Goal: Contribute content: Contribute content

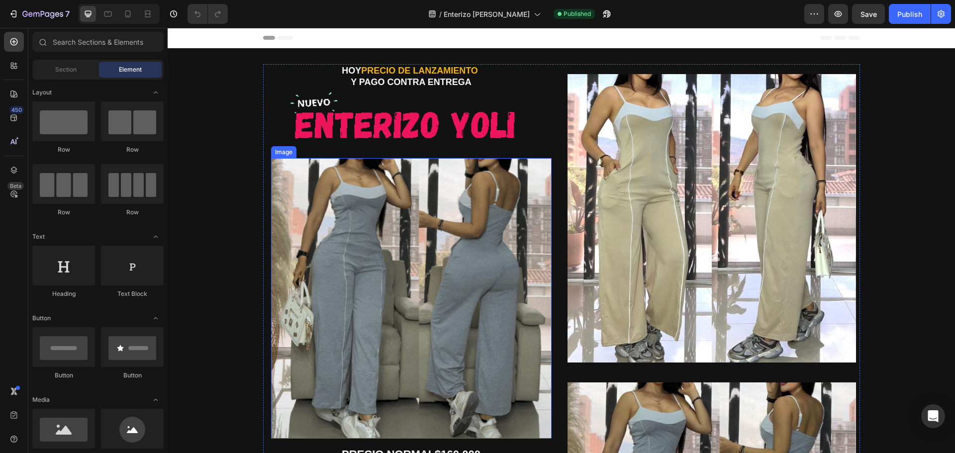
click at [382, 118] on img at bounding box center [411, 116] width 296 height 53
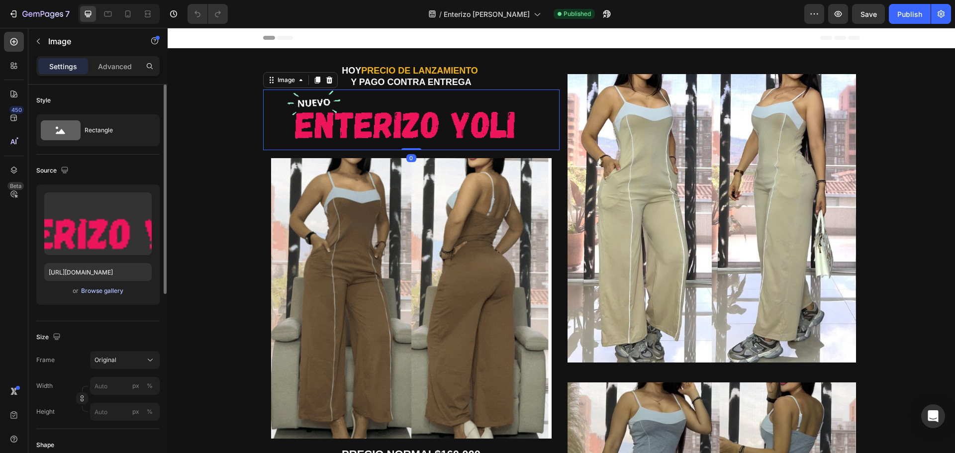
click at [100, 291] on div "Browse gallery" at bounding box center [102, 291] width 42 height 9
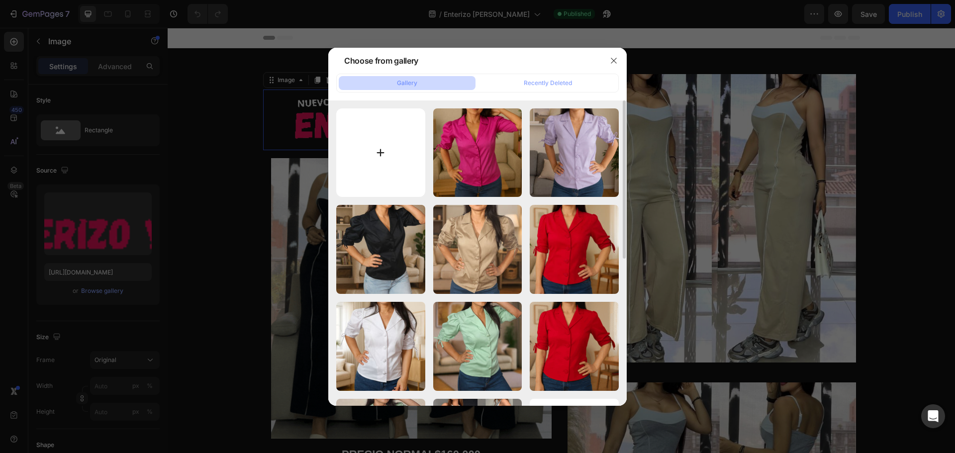
click at [383, 148] on input "file" at bounding box center [380, 152] width 89 height 89
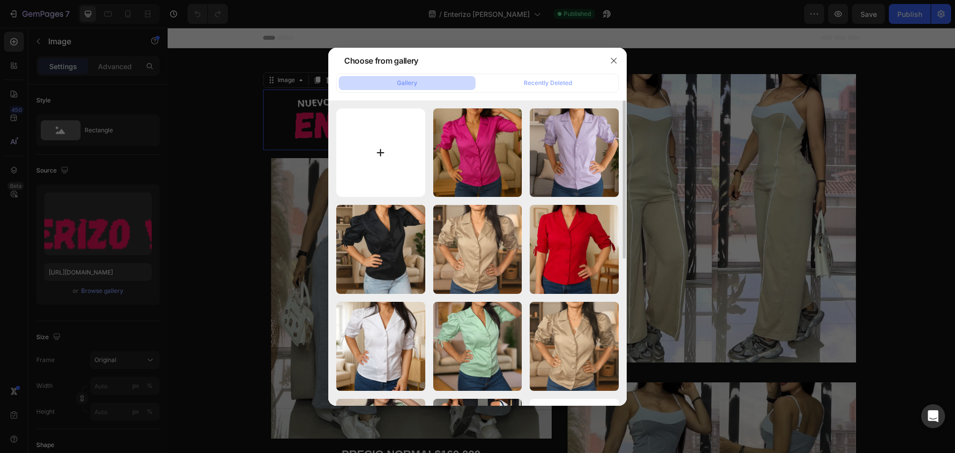
type input "C:\fakepath\TITULO (1).gif"
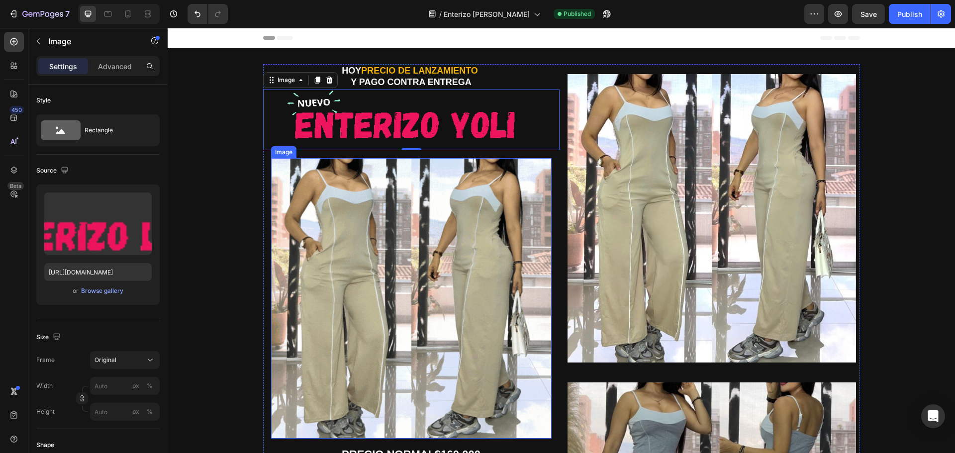
type input "[URL][DOMAIN_NAME]"
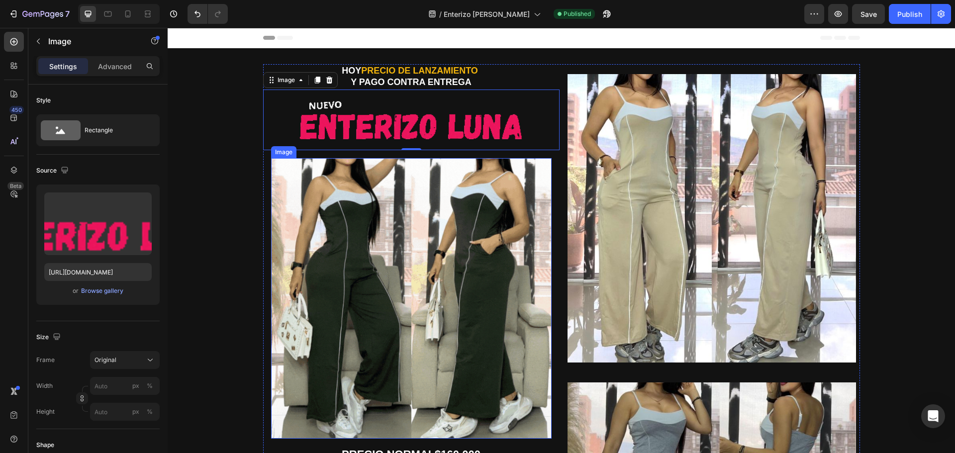
click at [482, 257] on img at bounding box center [411, 298] width 281 height 281
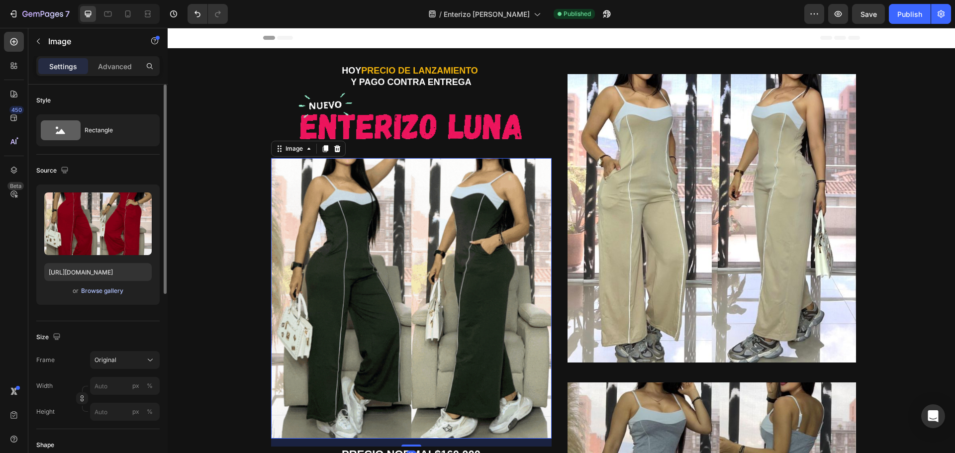
click at [108, 292] on div "Browse gallery" at bounding box center [102, 291] width 42 height 9
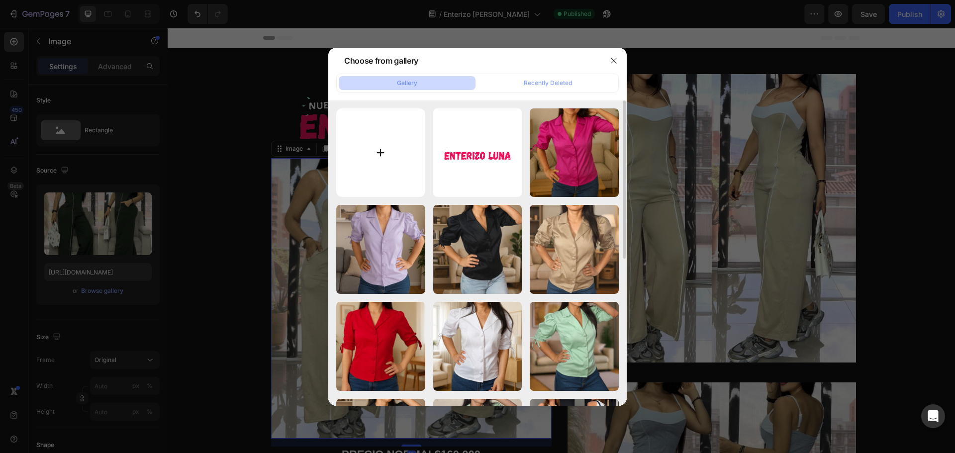
click at [374, 154] on input "file" at bounding box center [380, 152] width 89 height 89
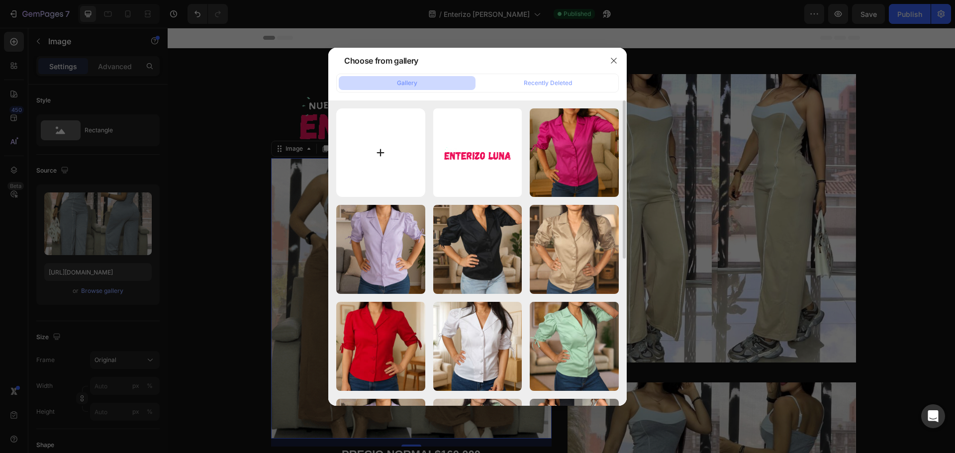
type input "C:\fakepath\GIF 3.gif"
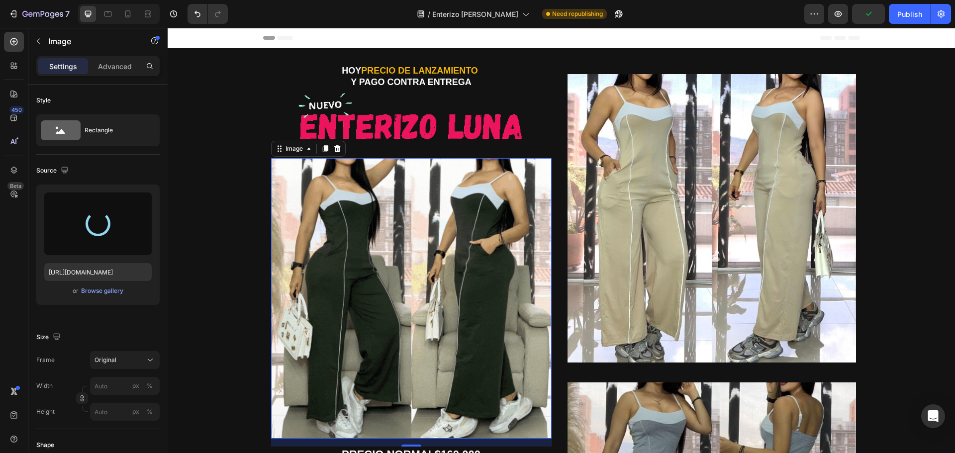
type input "[URL][DOMAIN_NAME]"
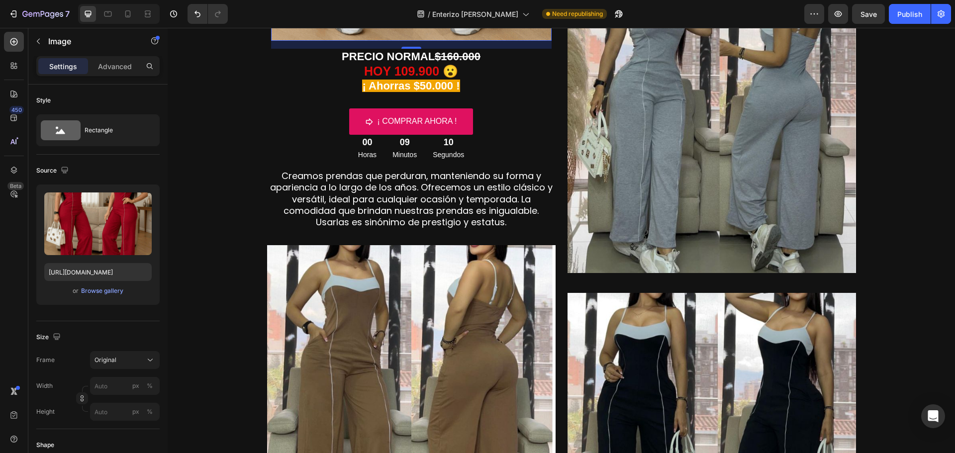
scroll to position [547, 0]
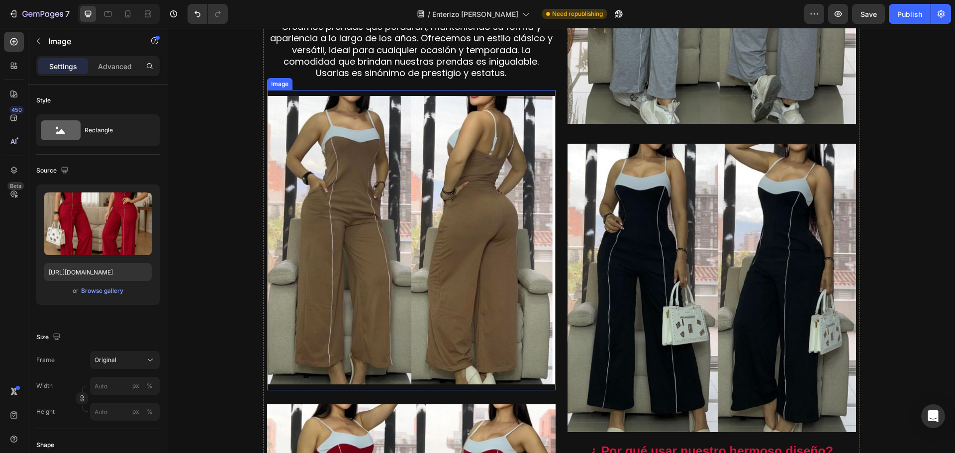
click at [446, 271] on img at bounding box center [411, 240] width 288 height 288
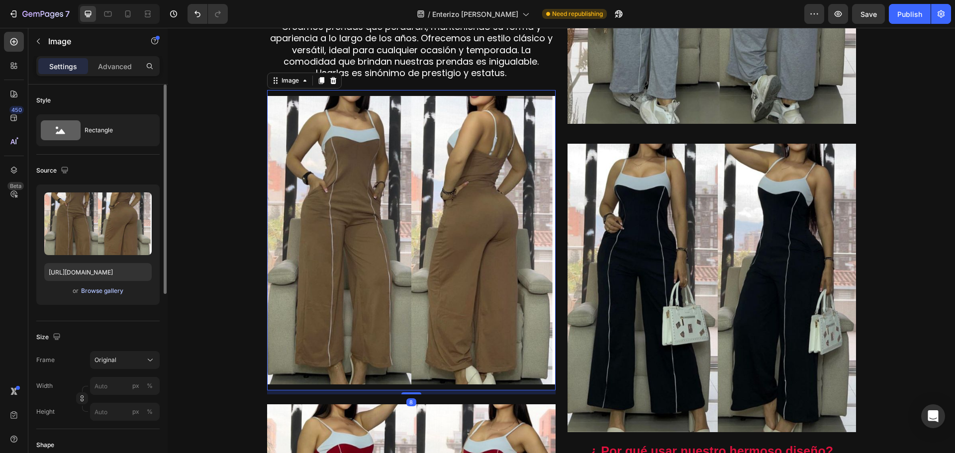
click at [96, 292] on div "Browse gallery" at bounding box center [102, 291] width 42 height 9
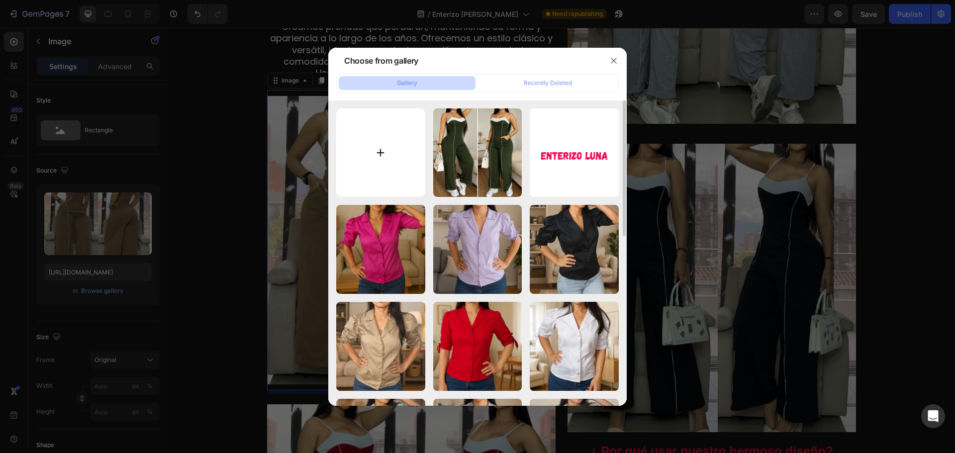
click at [376, 164] on input "file" at bounding box center [380, 152] width 89 height 89
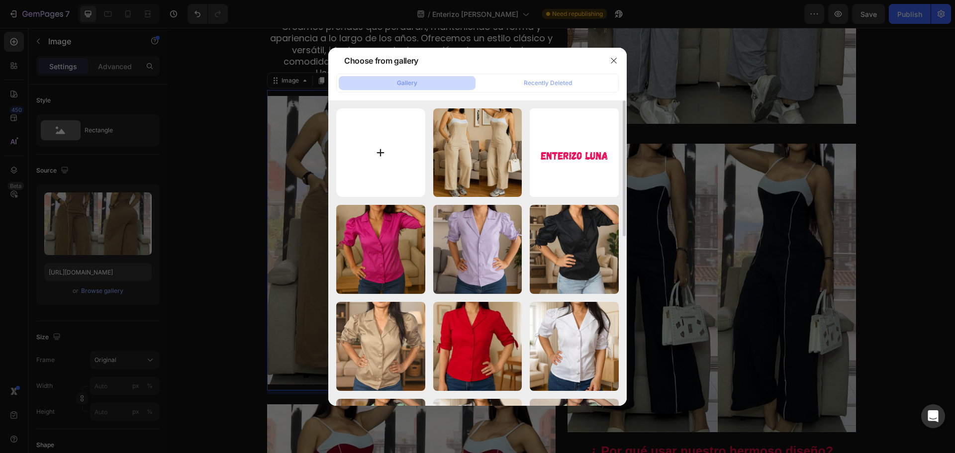
type input "C:\fakepath\1.jpg"
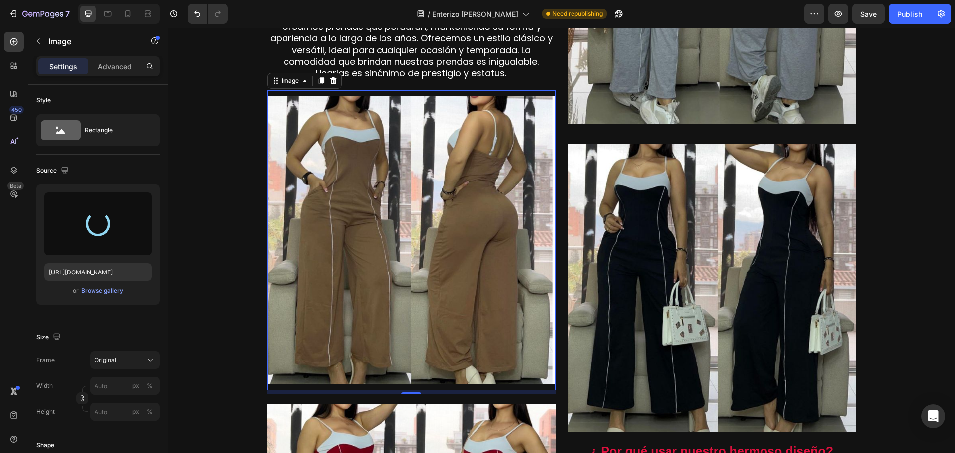
type input "[URL][DOMAIN_NAME]"
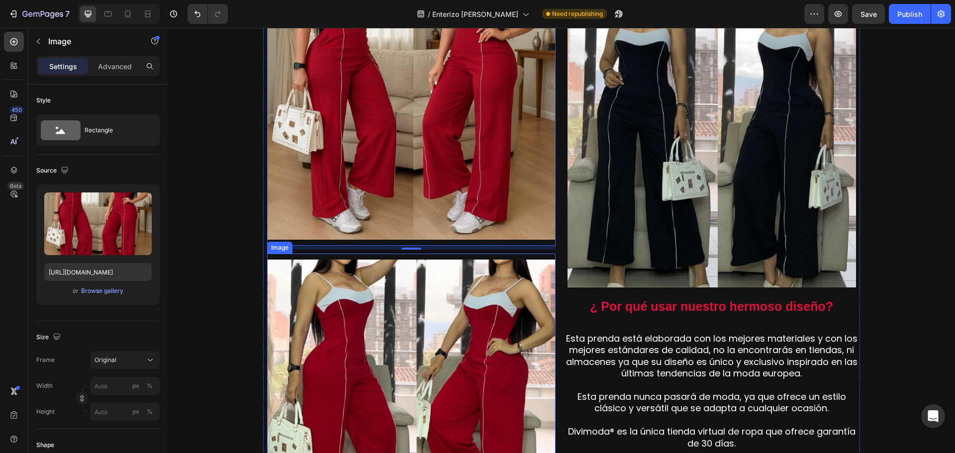
scroll to position [746, 0]
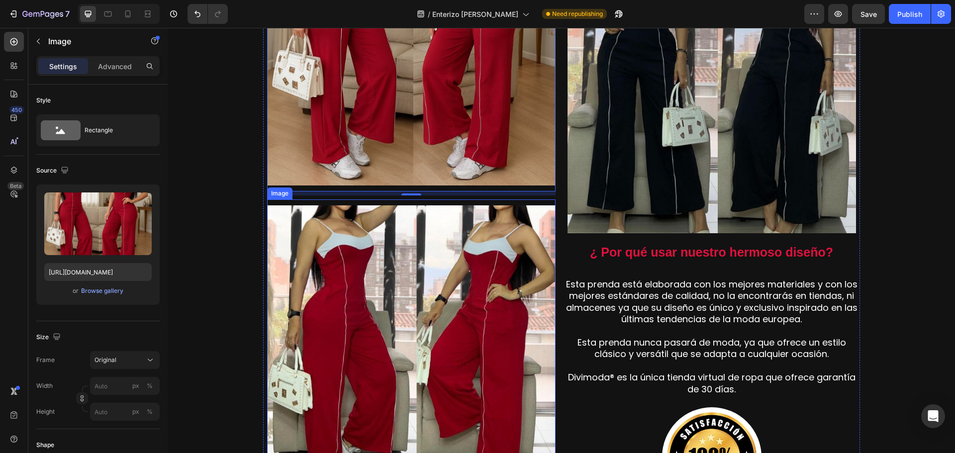
click at [423, 320] on img at bounding box center [411, 349] width 288 height 288
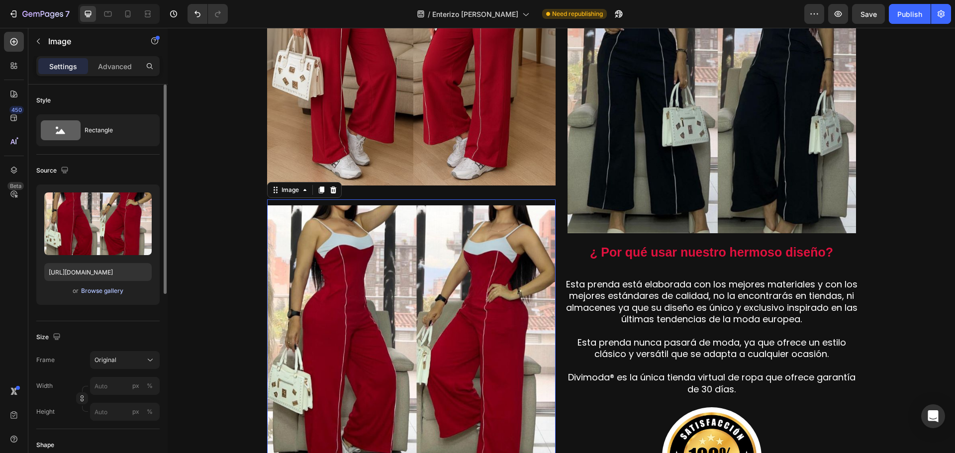
click at [103, 294] on div "Browse gallery" at bounding box center [102, 291] width 42 height 9
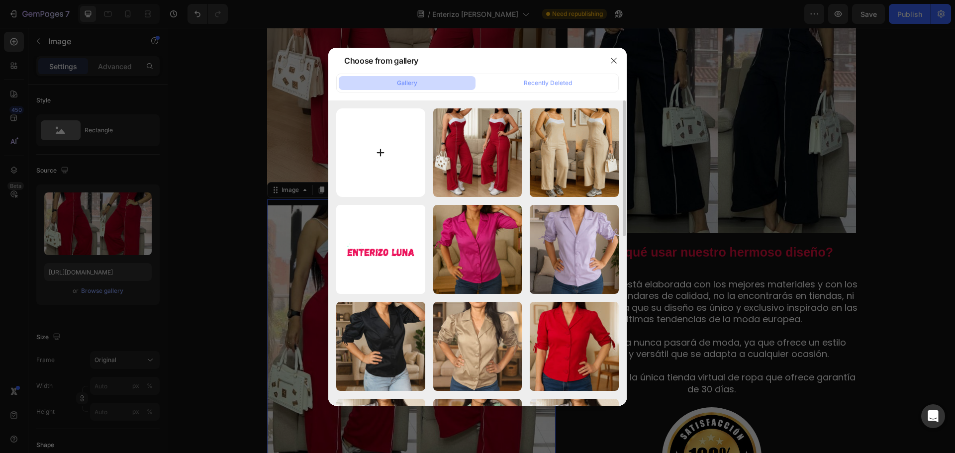
click at [380, 152] on input "file" at bounding box center [380, 152] width 89 height 89
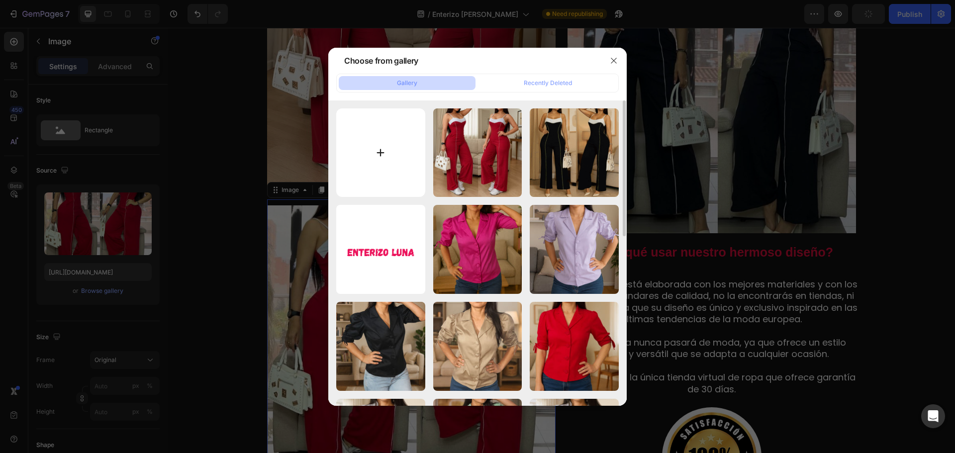
type input "C:\fakepath\2.jpg"
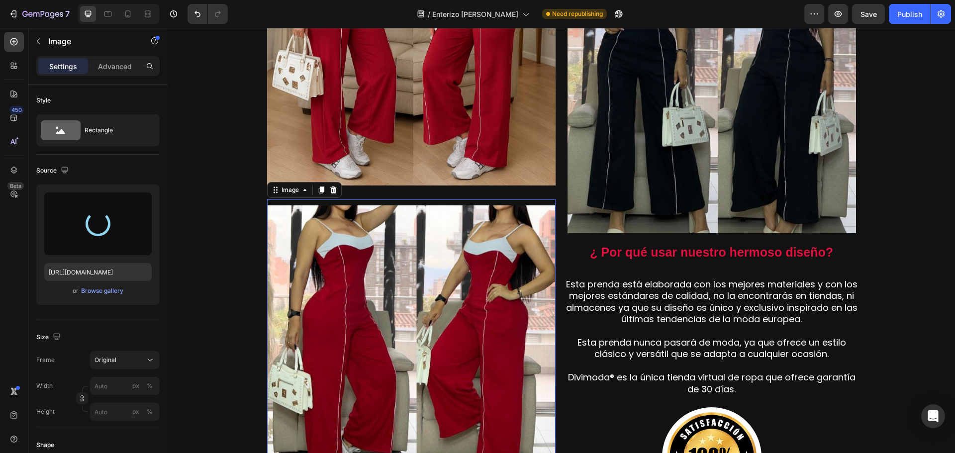
type input "[URL][DOMAIN_NAME]"
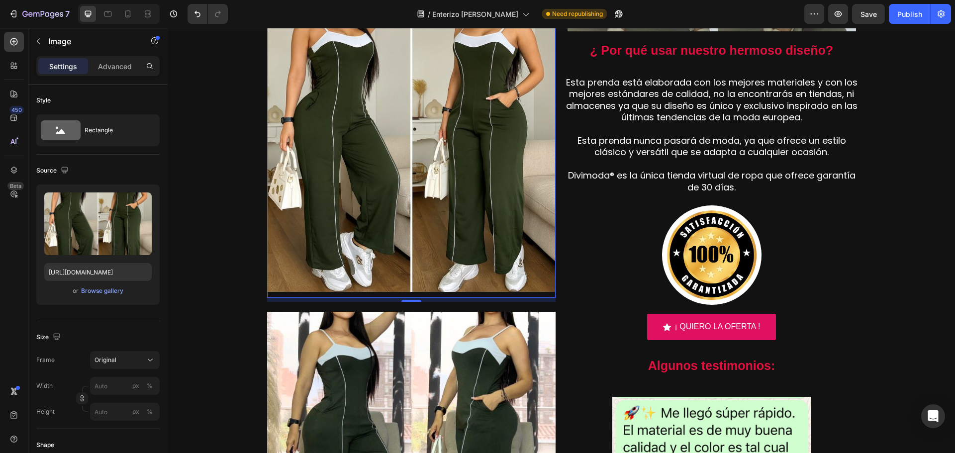
scroll to position [1094, 0]
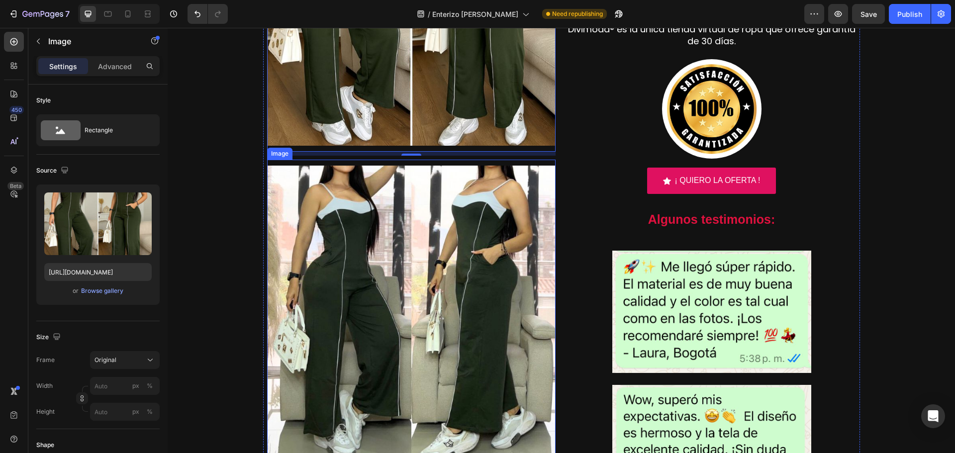
click at [425, 345] on img at bounding box center [411, 310] width 288 height 288
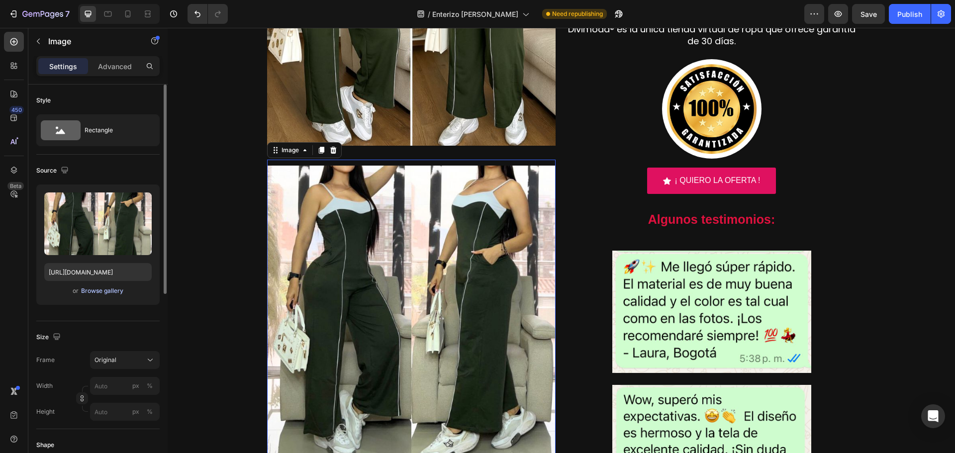
click at [108, 291] on div "Browse gallery" at bounding box center [102, 291] width 42 height 9
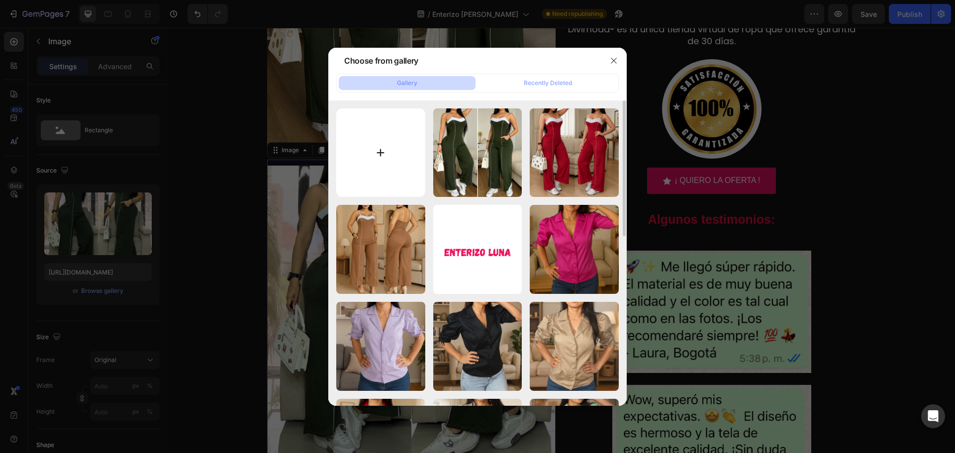
click at [390, 156] on input "file" at bounding box center [380, 152] width 89 height 89
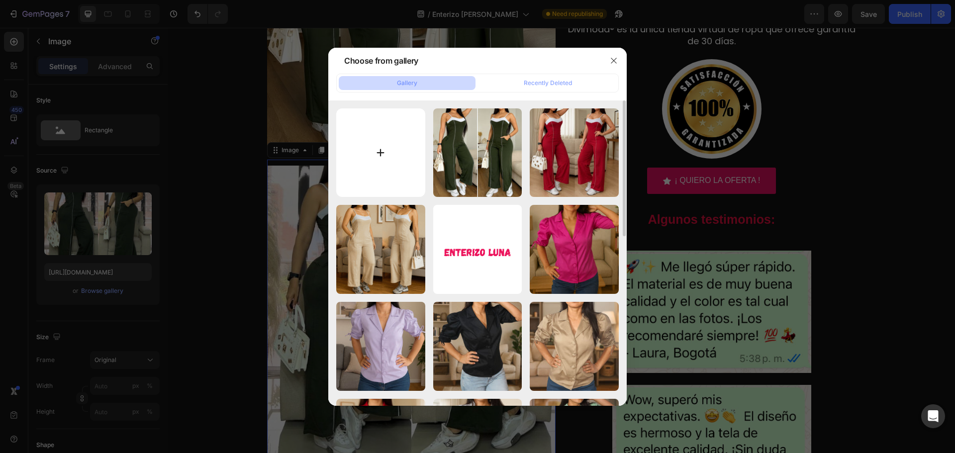
type input "C:\fakepath\3.jpg"
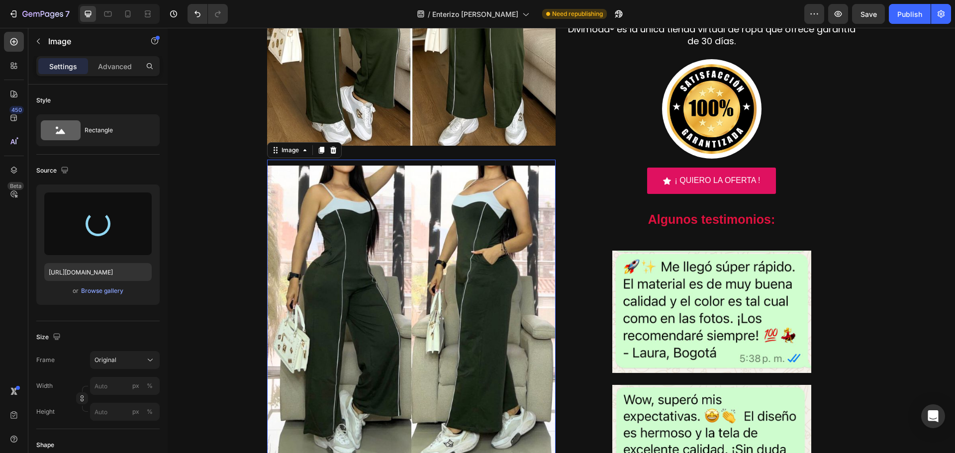
type input "[URL][DOMAIN_NAME]"
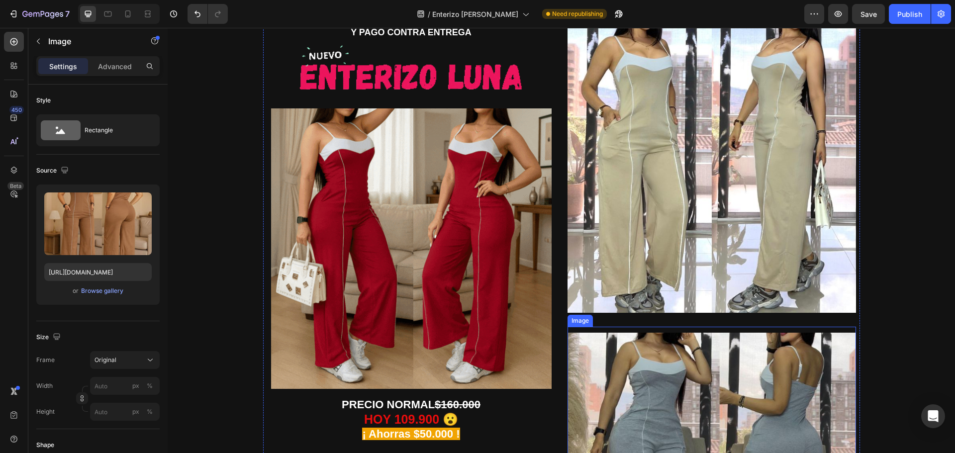
scroll to position [0, 0]
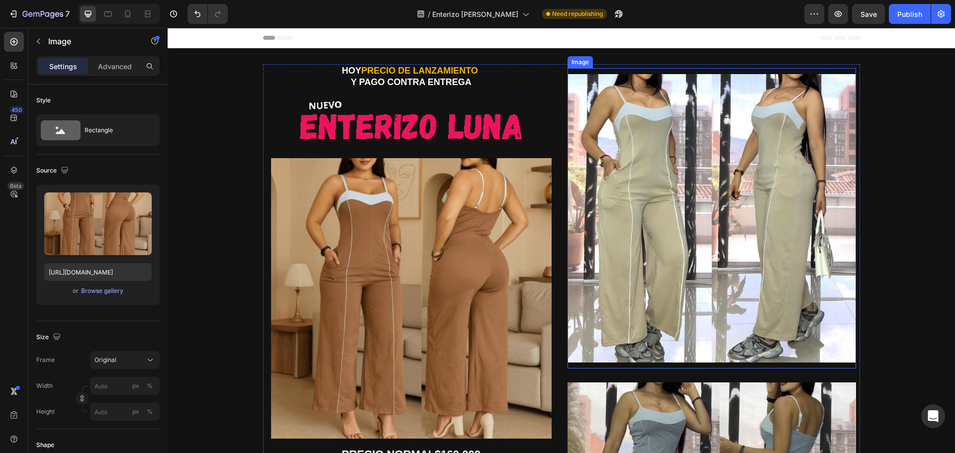
click at [717, 221] on img at bounding box center [712, 218] width 288 height 288
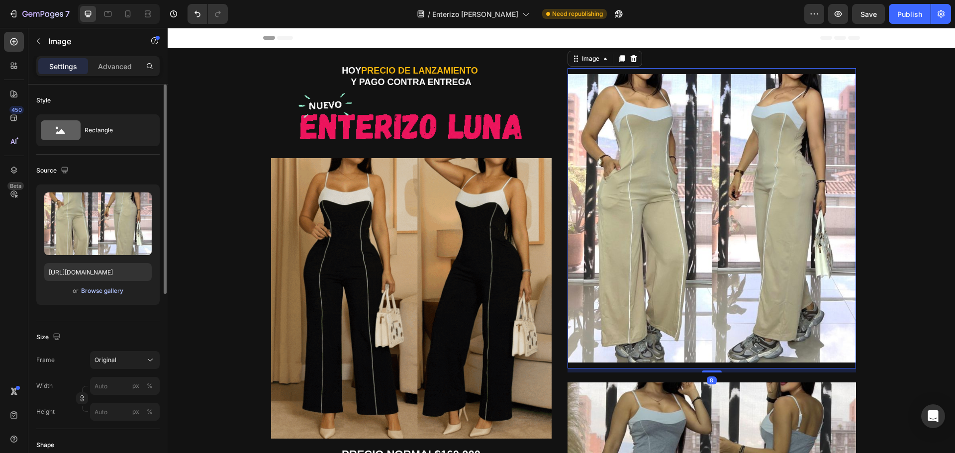
click at [103, 289] on div "Browse gallery" at bounding box center [102, 291] width 42 height 9
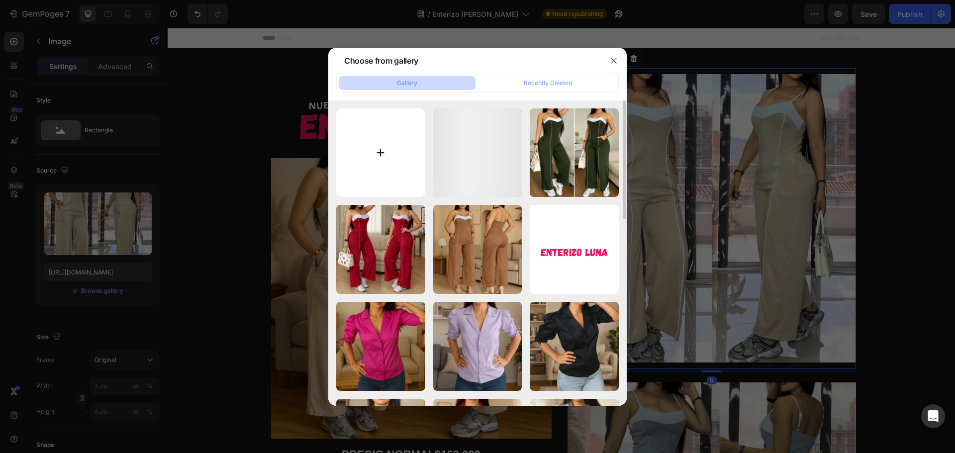
click at [367, 155] on input "file" at bounding box center [380, 152] width 89 height 89
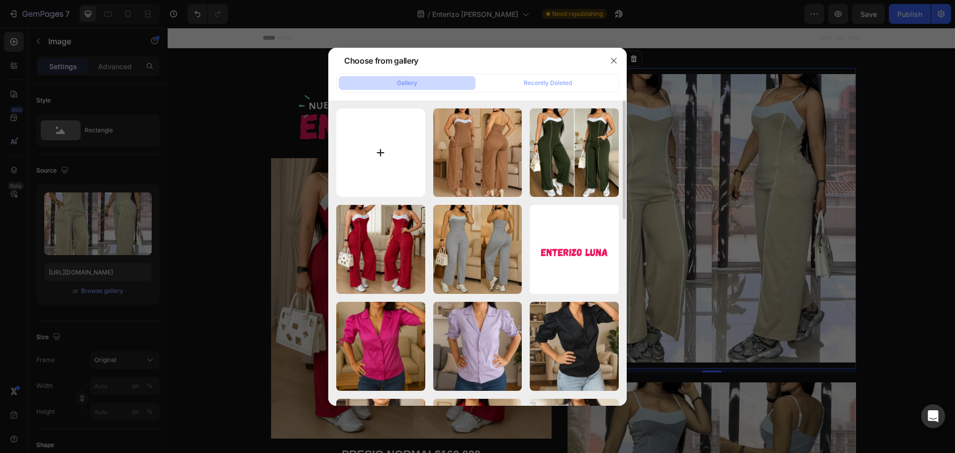
type input "C:\fakepath\4.jpg"
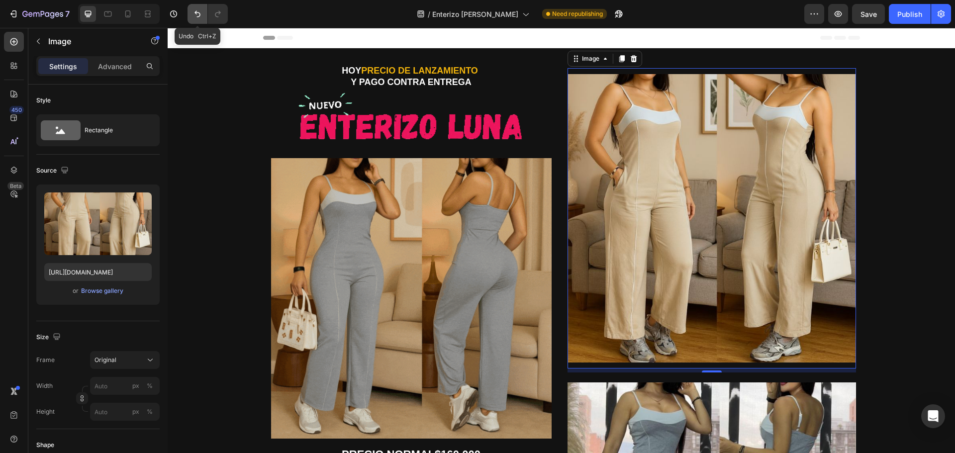
click at [200, 15] on icon "Undo/Redo" at bounding box center [197, 14] width 10 height 10
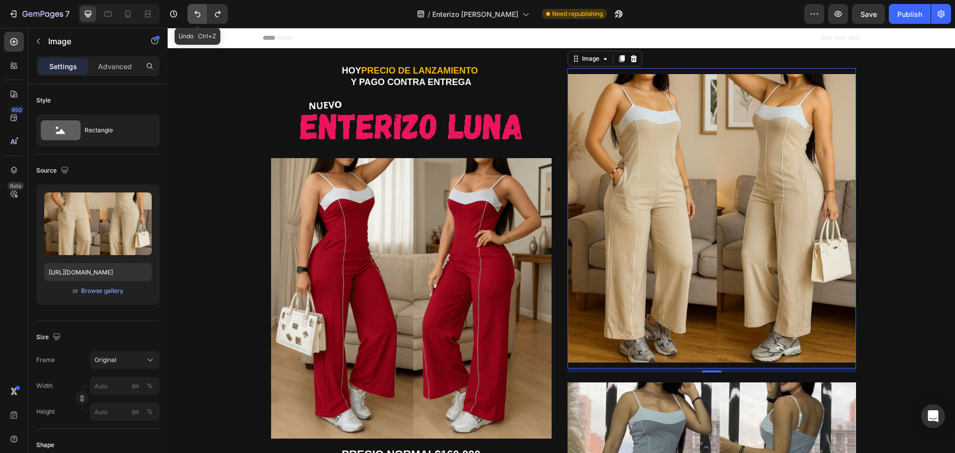
click at [200, 15] on icon "Undo/Redo" at bounding box center [197, 14] width 10 height 10
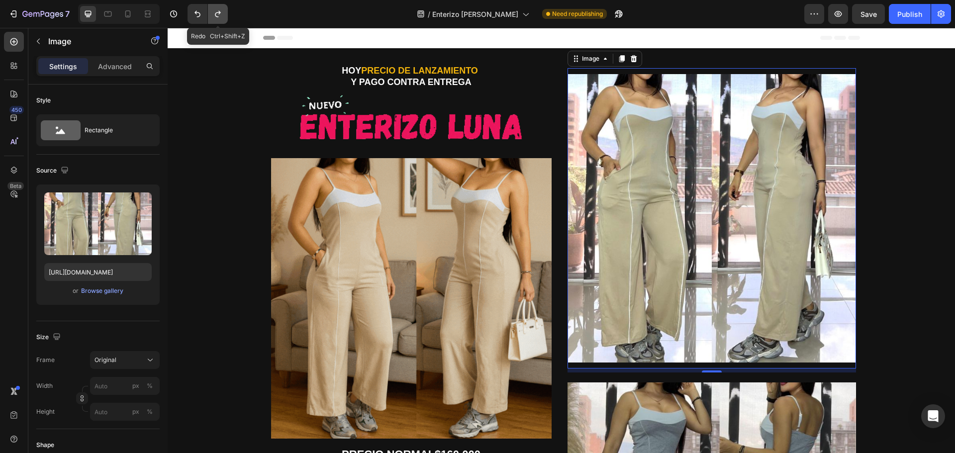
click at [217, 11] on icon "Undo/Redo" at bounding box center [218, 14] width 10 height 10
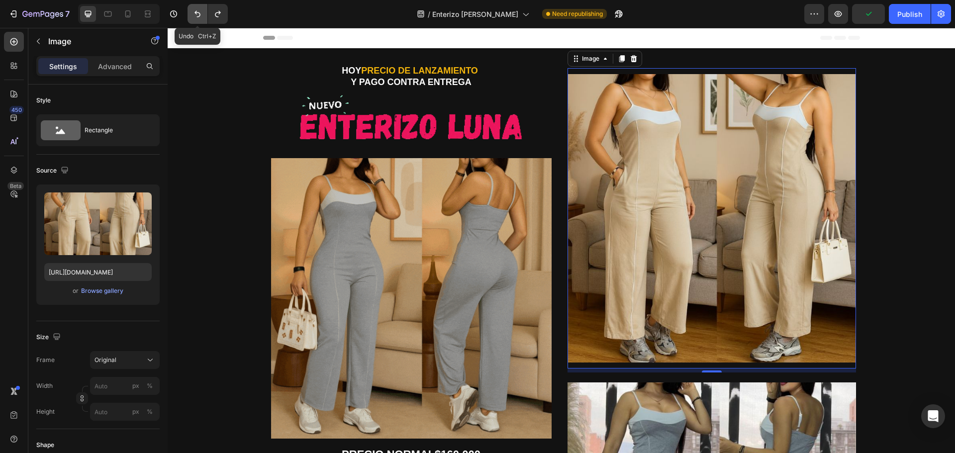
click at [200, 15] on icon "Undo/Redo" at bounding box center [197, 14] width 6 height 6
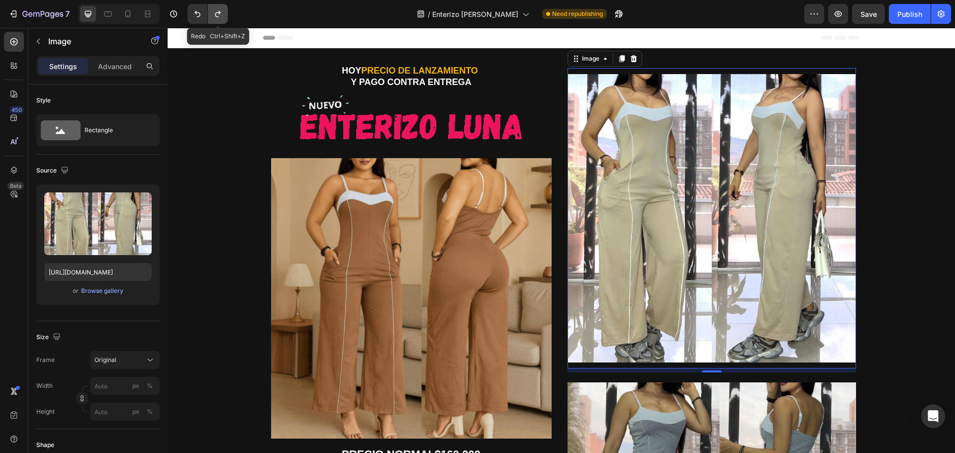
click at [221, 8] on button "Undo/Redo" at bounding box center [218, 14] width 20 height 20
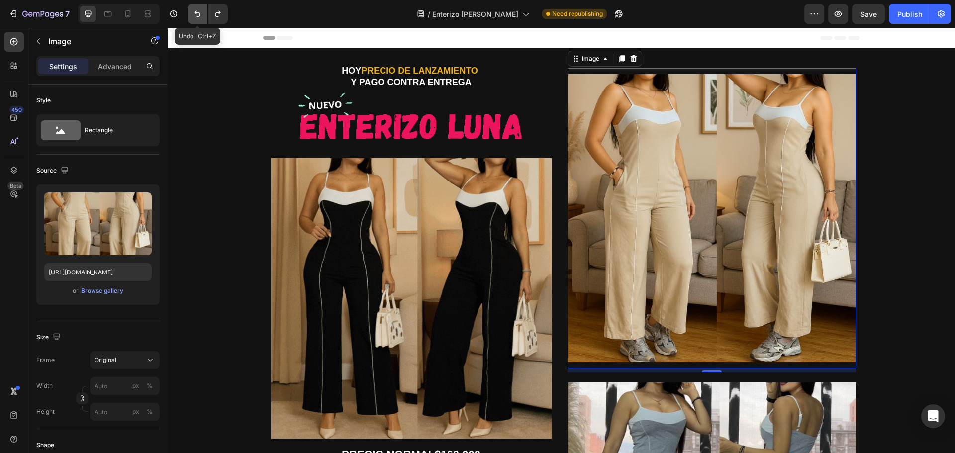
click at [200, 13] on icon "Undo/Redo" at bounding box center [197, 14] width 10 height 10
type input "[URL][DOMAIN_NAME]"
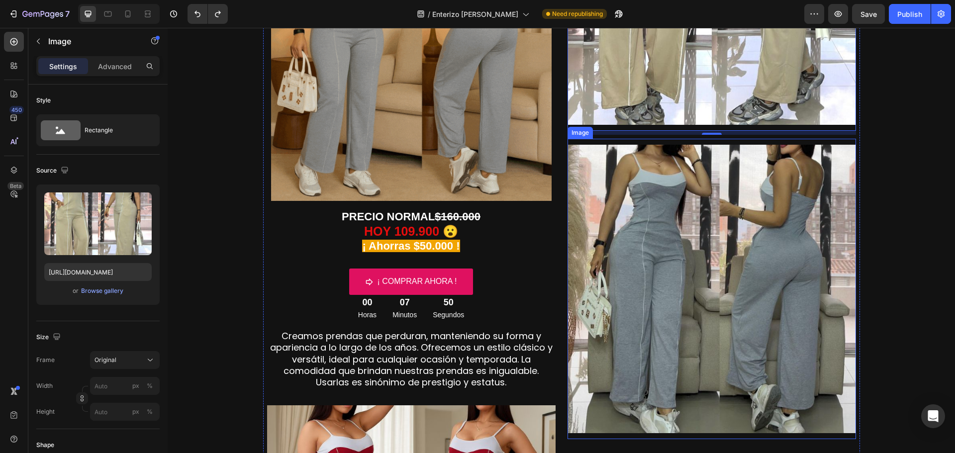
scroll to position [298, 0]
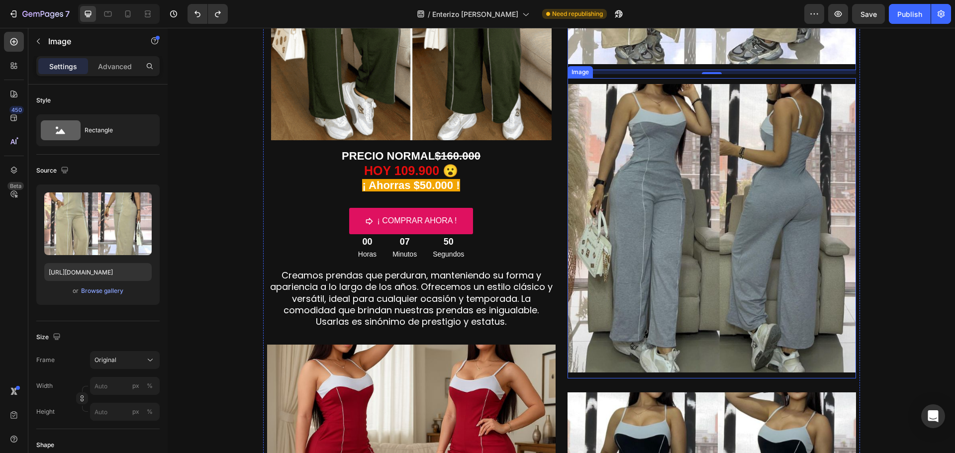
click at [739, 268] on img at bounding box center [712, 228] width 288 height 288
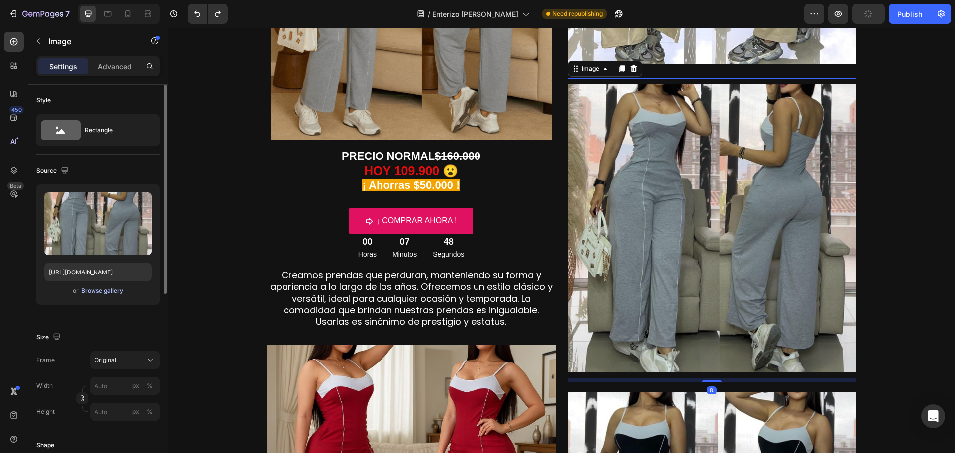
click at [112, 291] on div "Browse gallery" at bounding box center [102, 291] width 42 height 9
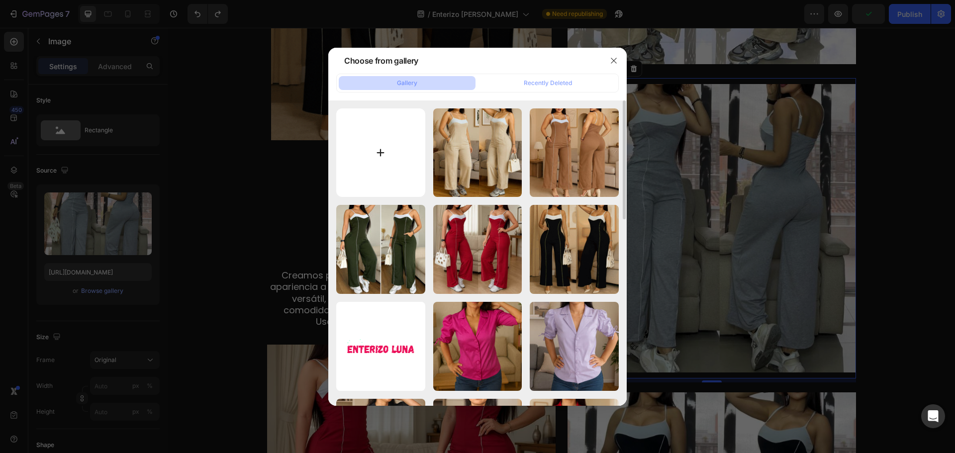
click at [381, 153] on input "file" at bounding box center [380, 152] width 89 height 89
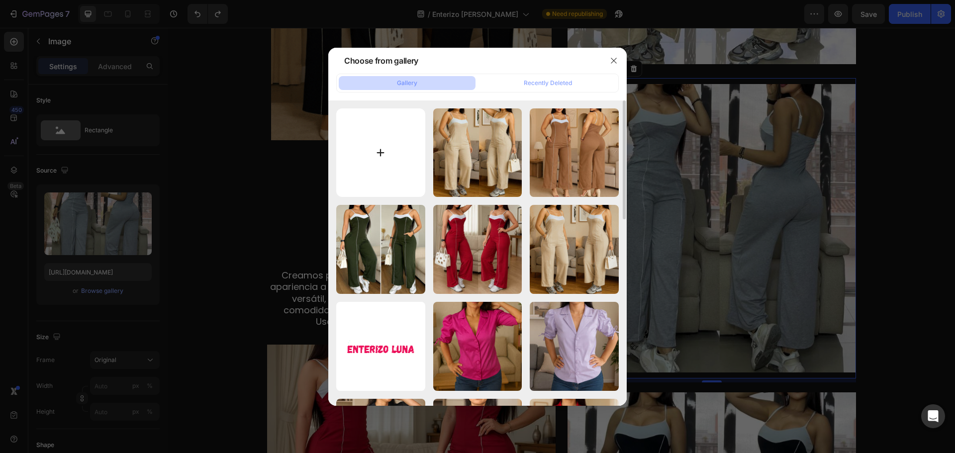
type input "C:\fakepath\5.jpg"
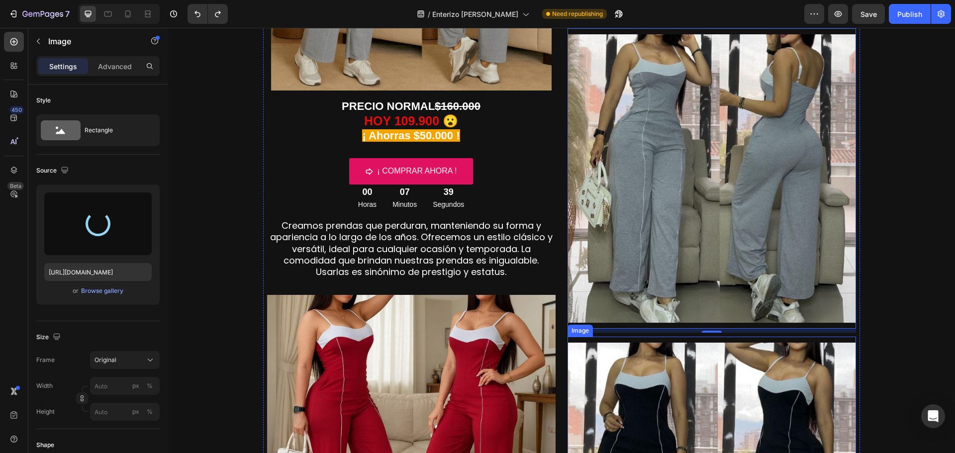
type input "[URL][DOMAIN_NAME]"
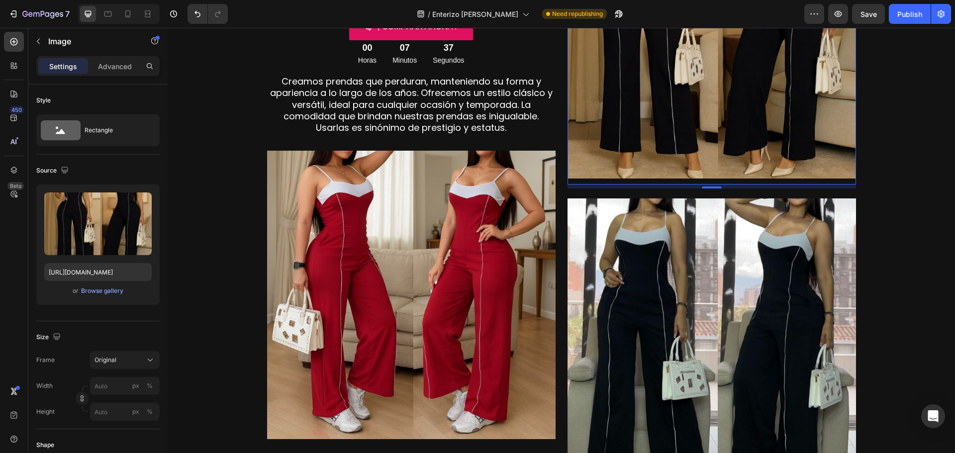
scroll to position [497, 0]
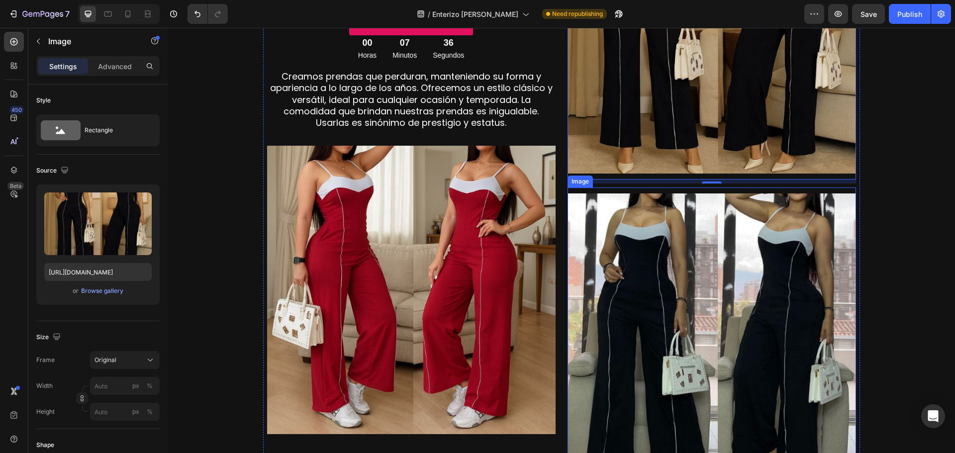
click at [766, 336] on img at bounding box center [712, 337] width 288 height 288
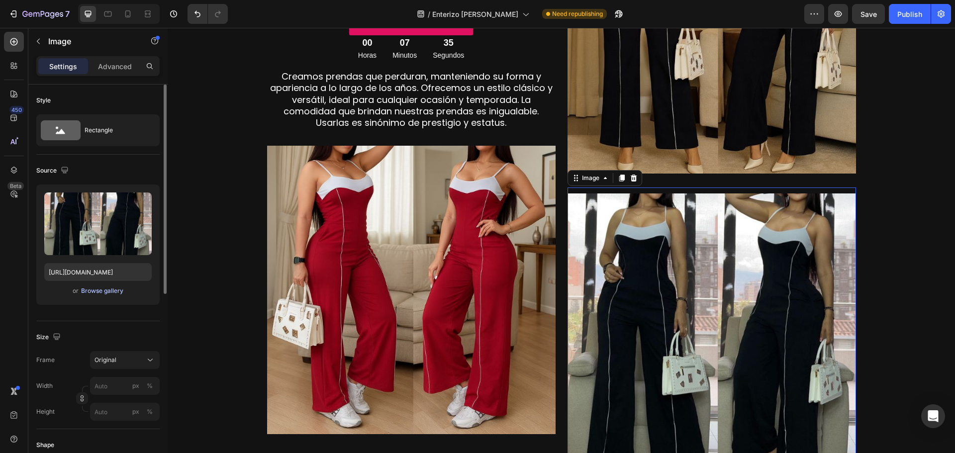
click at [102, 293] on div "Browse gallery" at bounding box center [102, 291] width 42 height 9
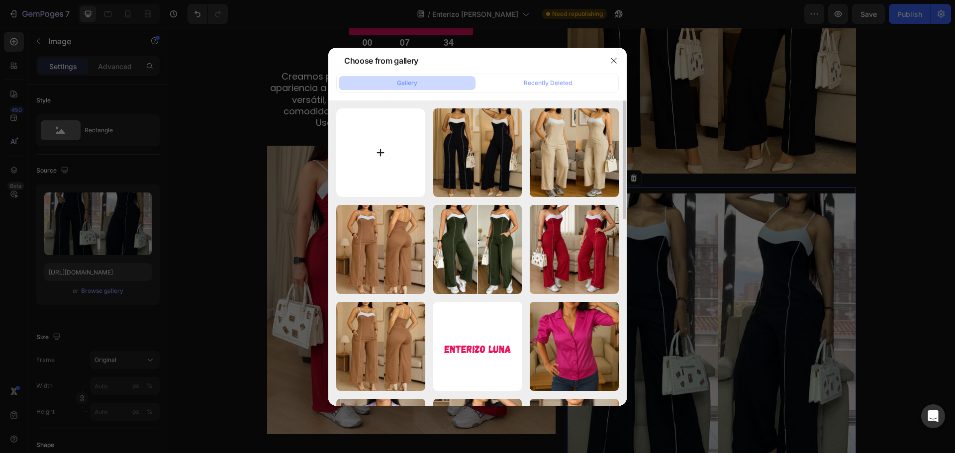
click at [388, 154] on input "file" at bounding box center [380, 152] width 89 height 89
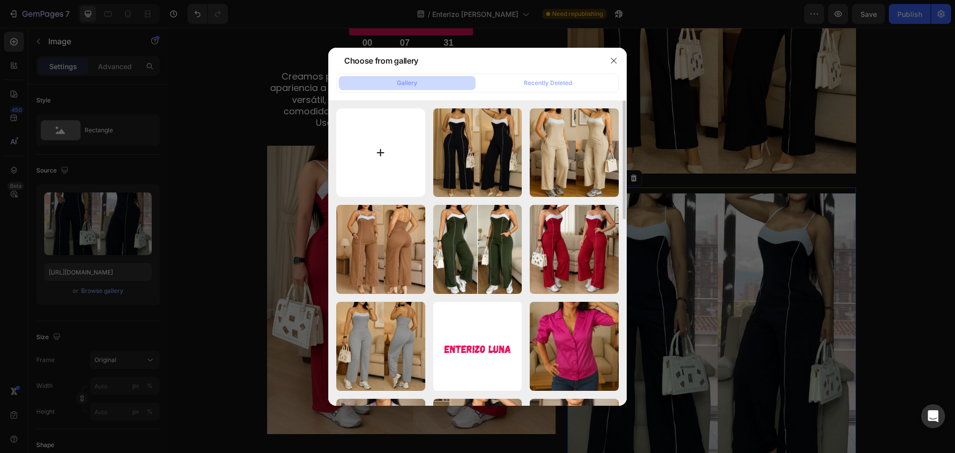
type input "C:\fakepath\6.jpg"
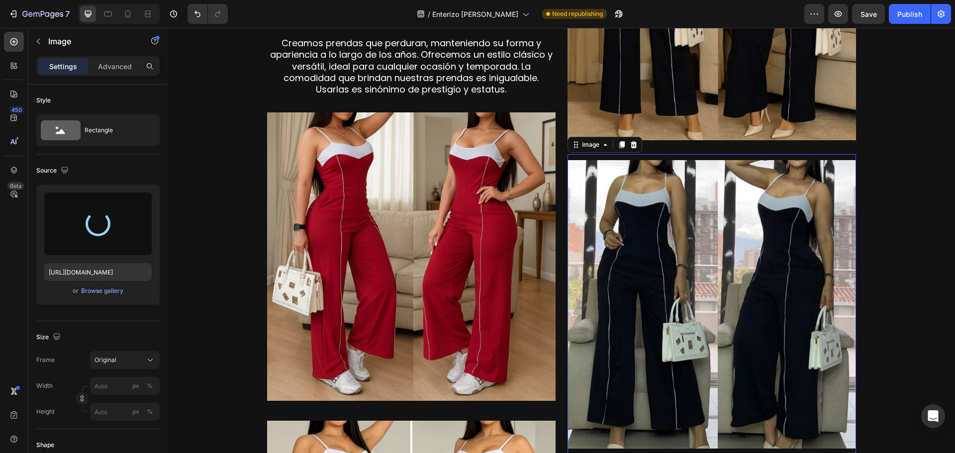
scroll to position [547, 0]
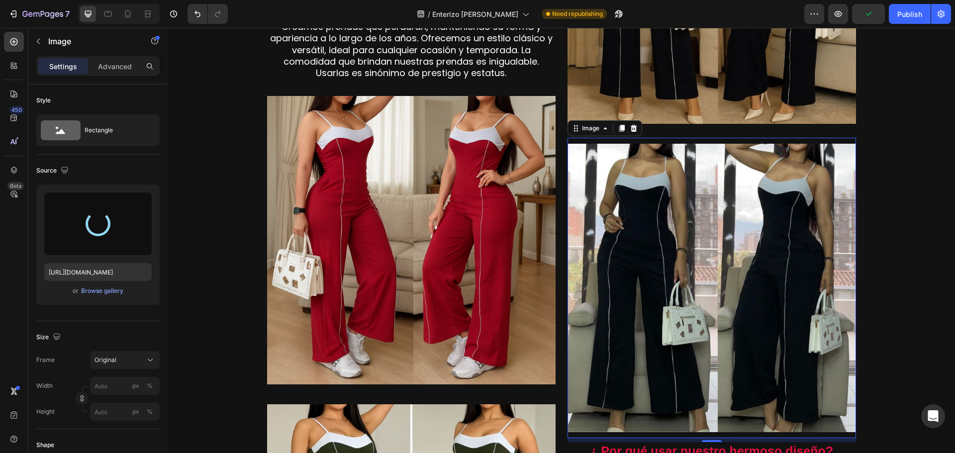
type input "[URL][DOMAIN_NAME]"
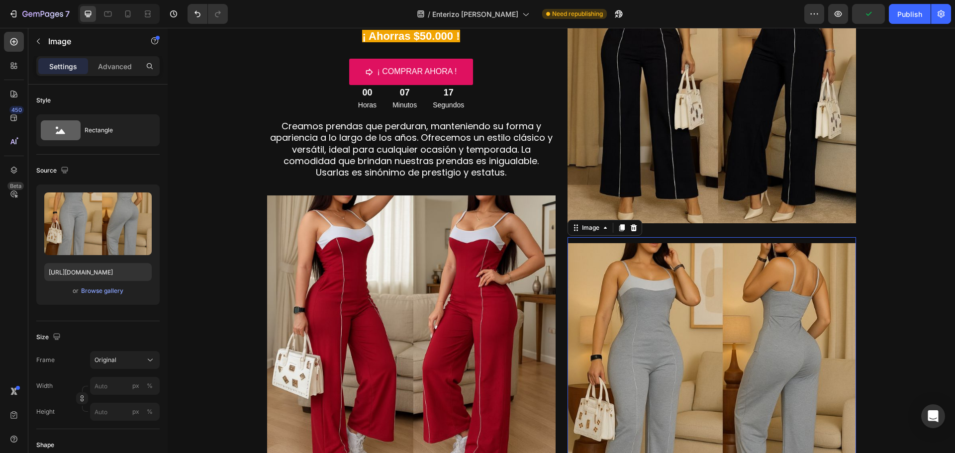
scroll to position [597, 0]
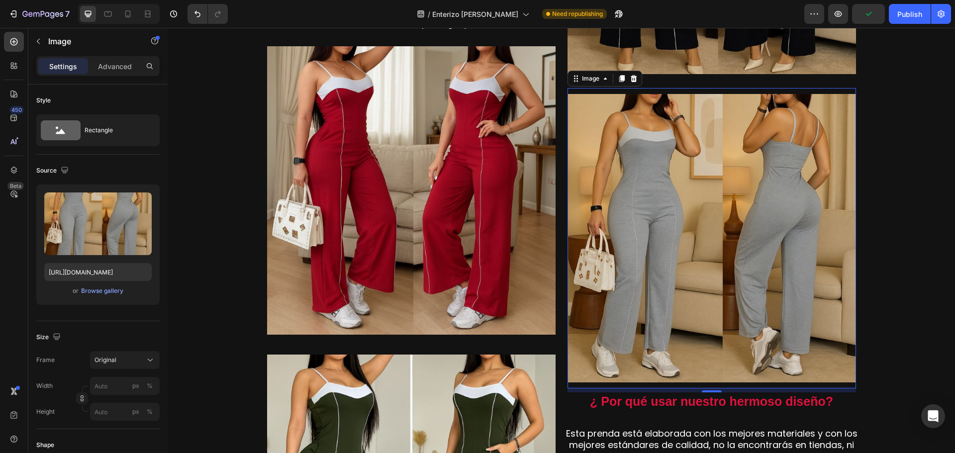
click at [723, 321] on img at bounding box center [712, 238] width 288 height 288
click at [100, 292] on div "Browse gallery" at bounding box center [102, 291] width 42 height 9
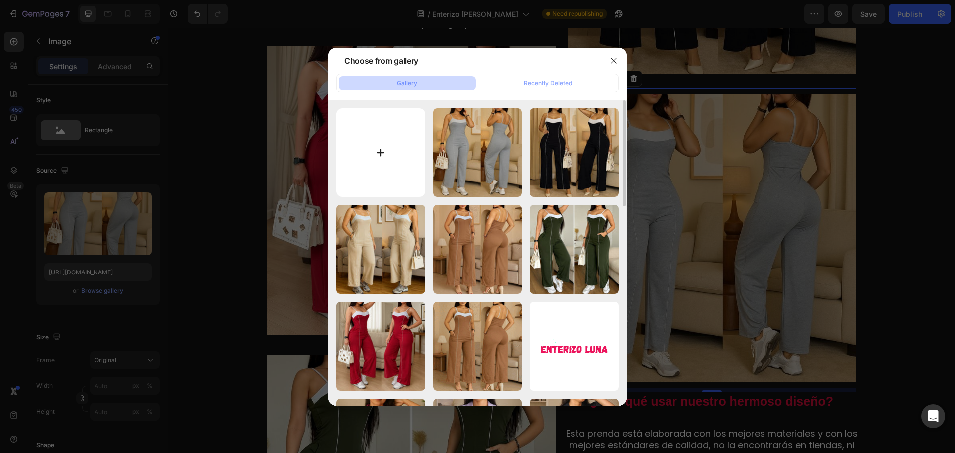
click at [381, 158] on input "file" at bounding box center [380, 152] width 89 height 89
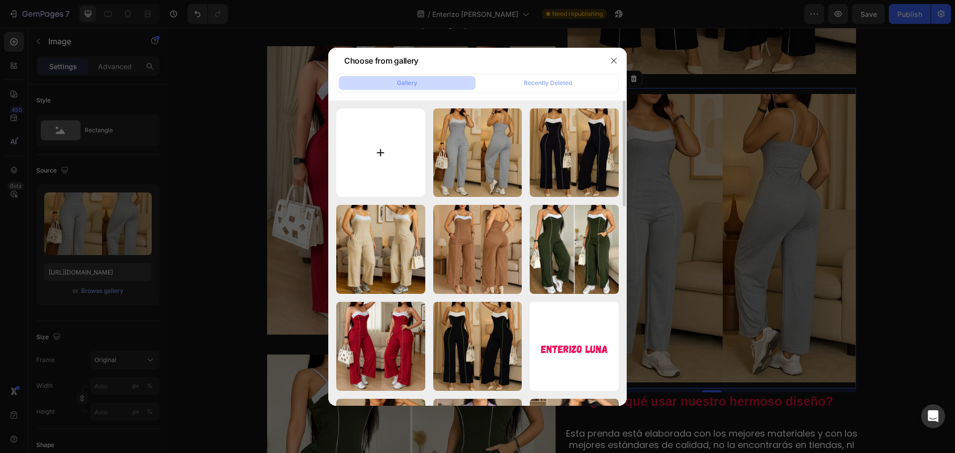
type input "C:\fakepath\6.jpg"
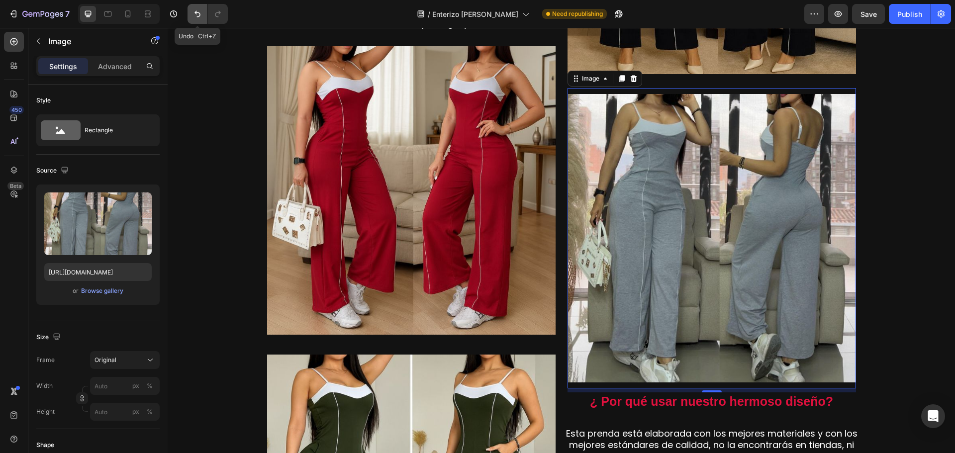
click at [195, 15] on icon "Undo/Redo" at bounding box center [197, 14] width 10 height 10
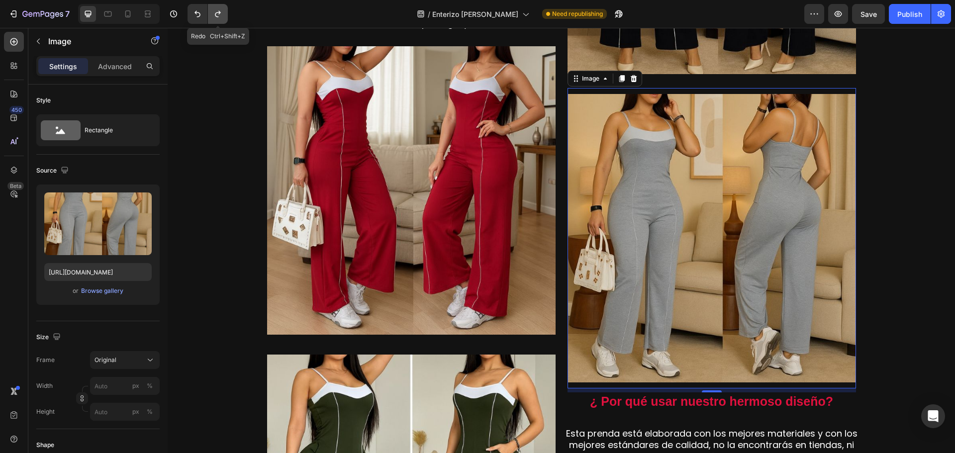
click at [215, 11] on icon "Undo/Redo" at bounding box center [218, 14] width 10 height 10
type input "[URL][DOMAIN_NAME]"
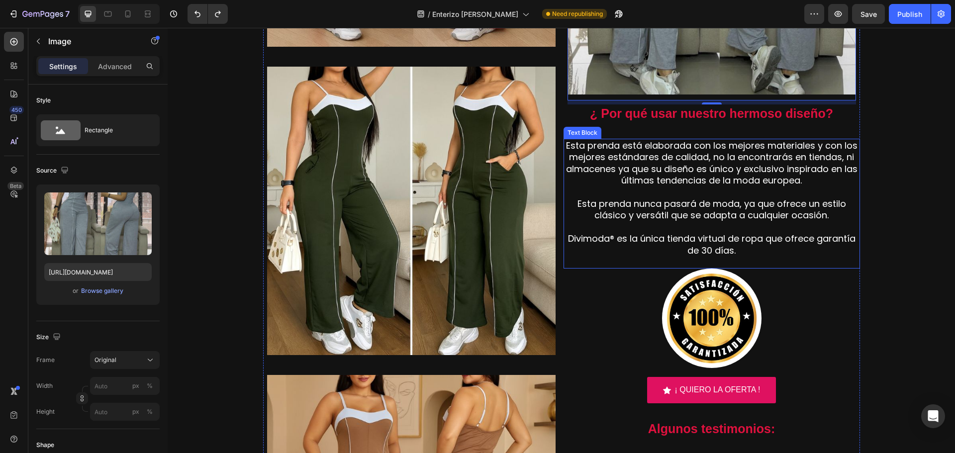
scroll to position [796, 0]
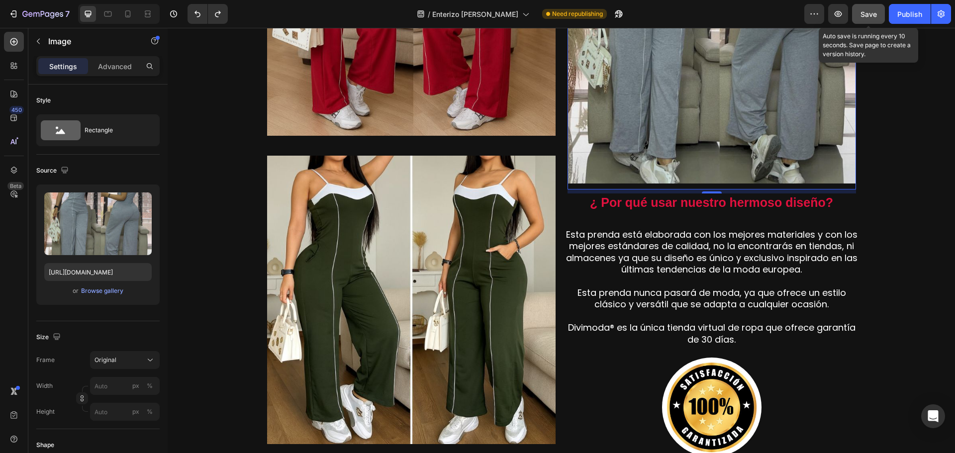
click at [865, 14] on span "Save" at bounding box center [868, 14] width 16 height 8
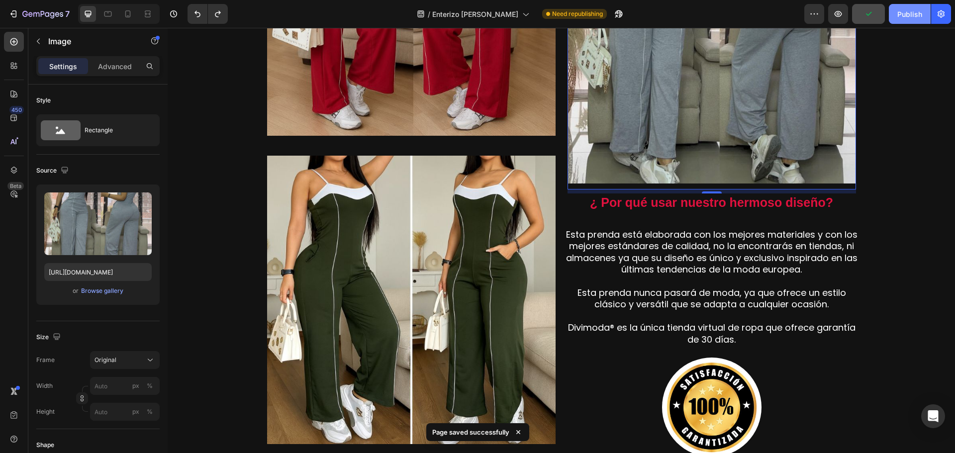
click at [904, 16] on div "Publish" at bounding box center [909, 14] width 25 height 10
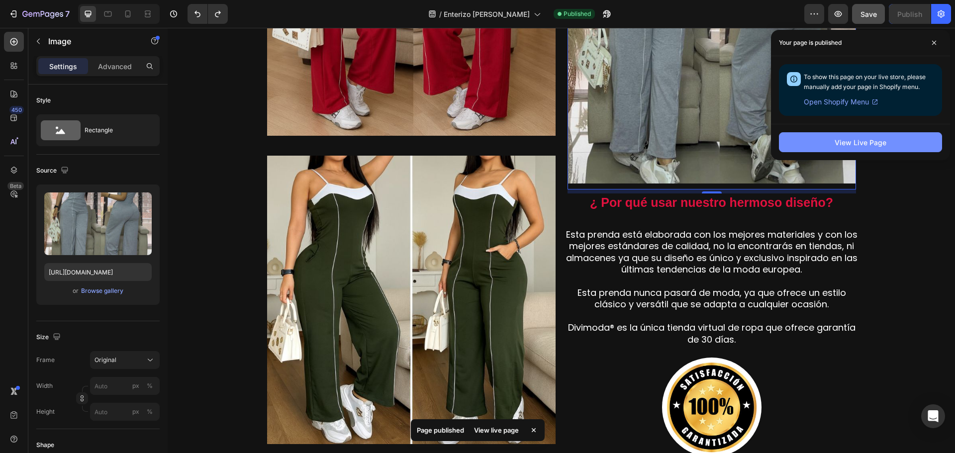
click at [792, 151] on button "View Live Page" at bounding box center [860, 142] width 163 height 20
